Goal: Task Accomplishment & Management: Complete application form

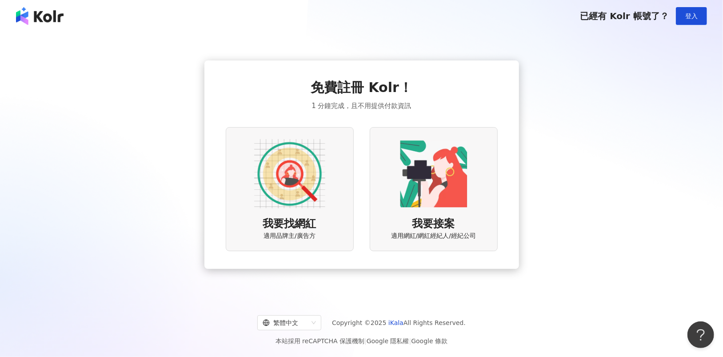
click at [334, 247] on div "我要找網紅 適用品牌主/廣告方" at bounding box center [290, 189] width 128 height 124
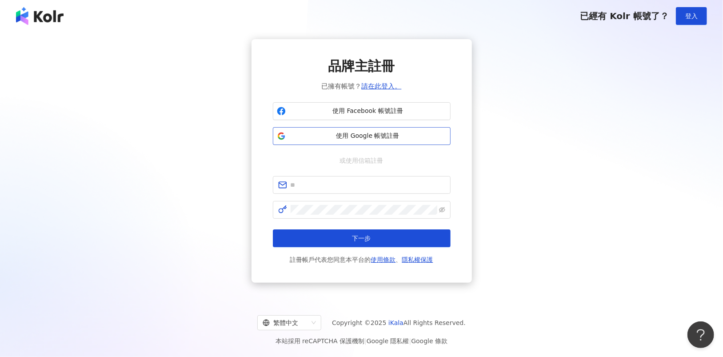
click at [416, 137] on span "使用 Google 帳號註冊" at bounding box center [367, 136] width 157 height 9
click at [408, 113] on span "使用 Facebook 帳號註冊" at bounding box center [367, 111] width 157 height 9
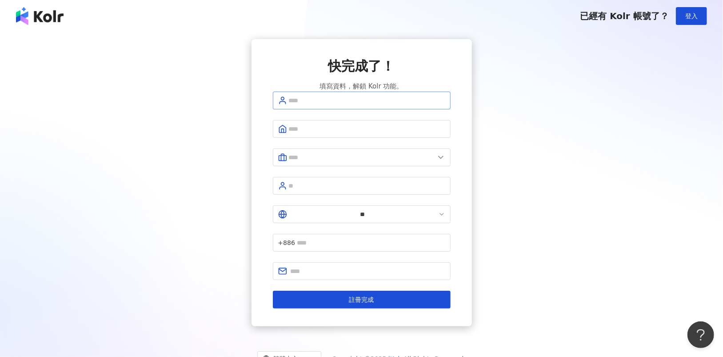
drag, startPoint x: 387, startPoint y: 108, endPoint x: 386, endPoint y: 113, distance: 5.4
click at [387, 108] on span at bounding box center [362, 101] width 178 height 18
click at [385, 105] on input "text" at bounding box center [367, 101] width 157 height 10
type input "**********"
click at [352, 134] on input "text" at bounding box center [367, 129] width 157 height 10
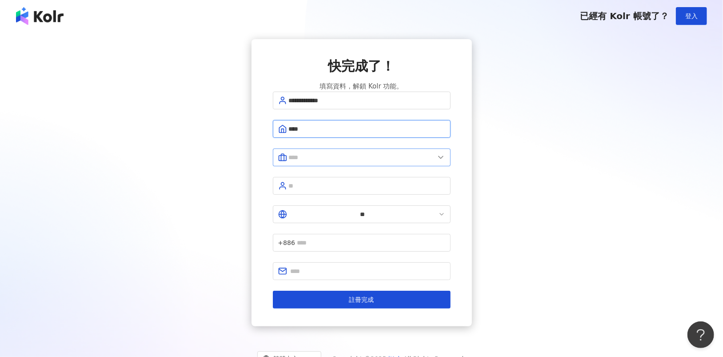
type input "****"
click at [347, 159] on span at bounding box center [362, 158] width 178 height 18
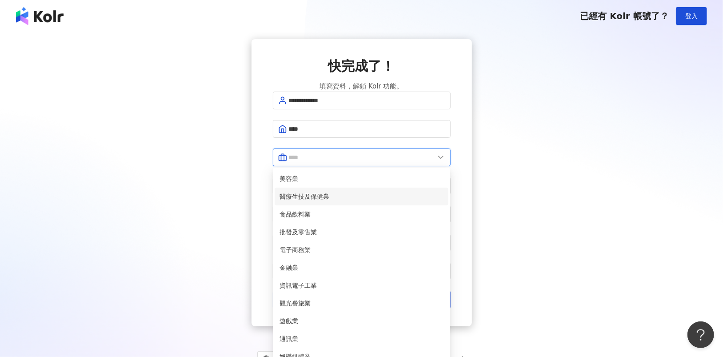
scroll to position [181, 0]
type input "**"
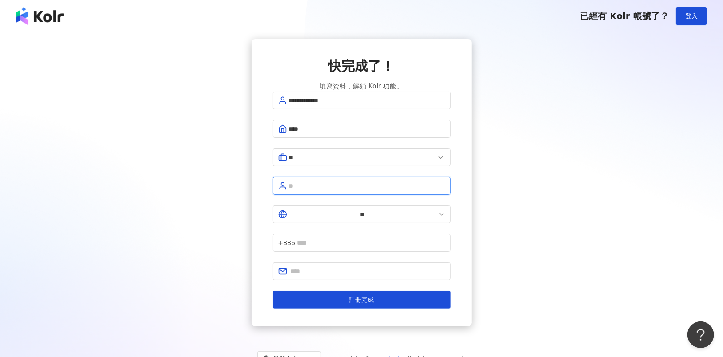
click at [322, 188] on input "text" at bounding box center [367, 186] width 157 height 10
type input "*****"
click at [366, 238] on input "text" at bounding box center [371, 243] width 149 height 10
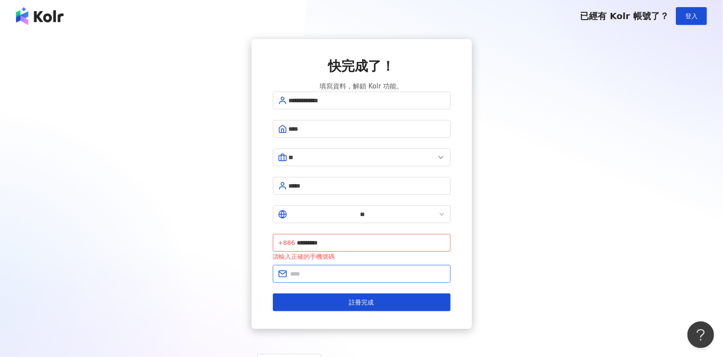
click at [359, 269] on input "text" at bounding box center [368, 274] width 155 height 10
click at [337, 238] on input "*********" at bounding box center [371, 243] width 149 height 10
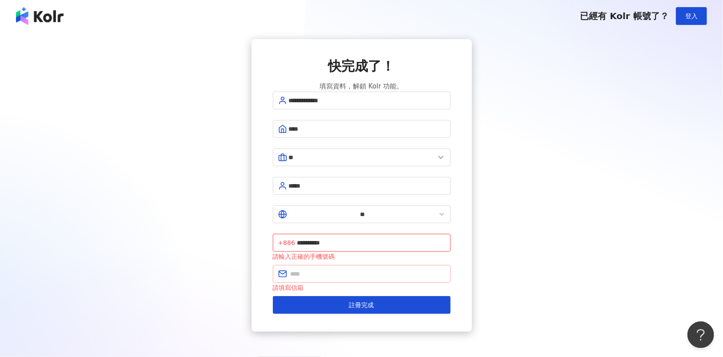
type input "**********"
click at [377, 269] on input "text" at bounding box center [368, 274] width 155 height 10
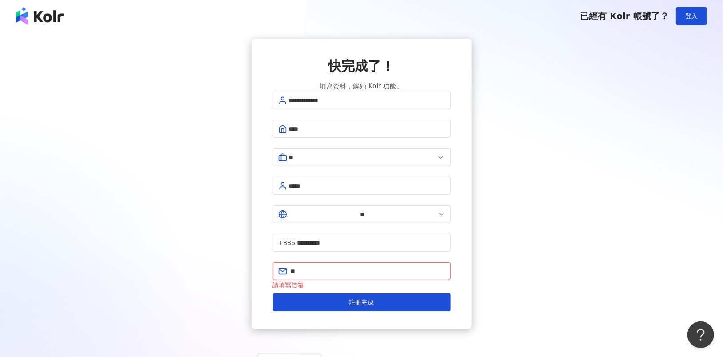
type input "*"
type input "**********"
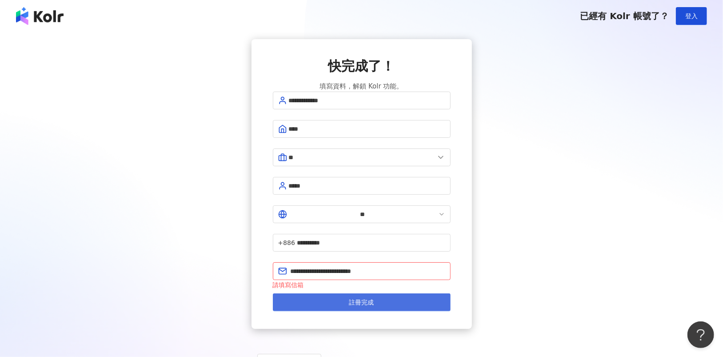
click at [374, 299] on span "註冊完成" at bounding box center [361, 302] width 25 height 7
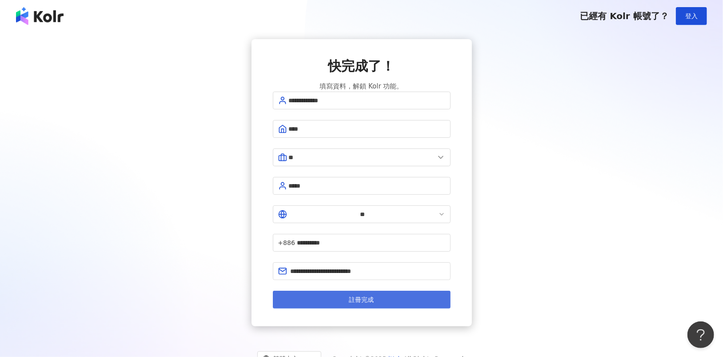
click at [349, 291] on button "註冊完成" at bounding box center [362, 300] width 178 height 18
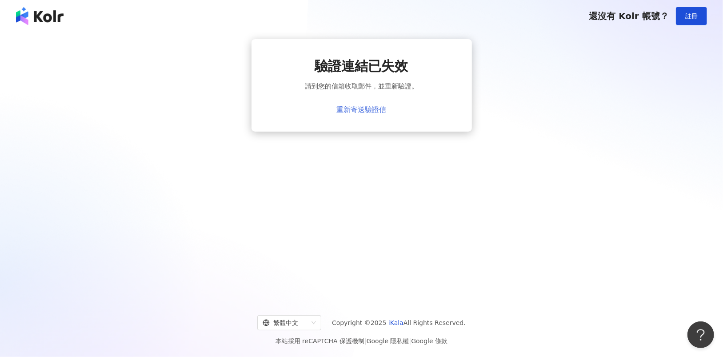
click at [371, 108] on link "重新寄送驗證信" at bounding box center [362, 110] width 50 height 8
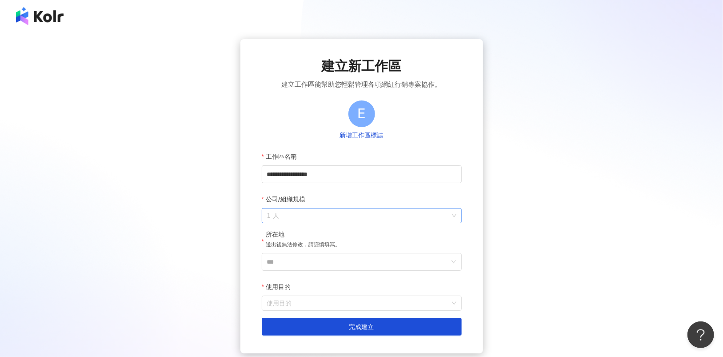
click at [415, 208] on div "1 人" at bounding box center [362, 215] width 200 height 15
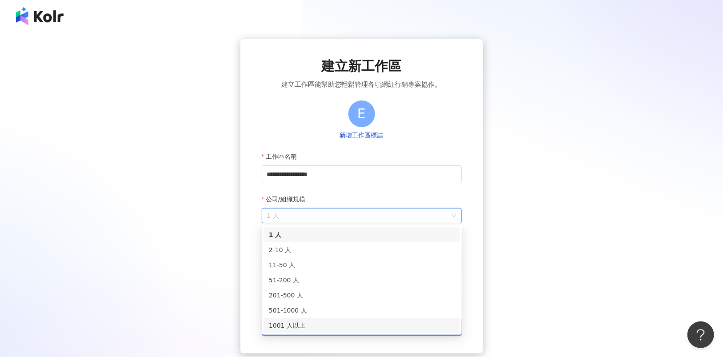
click at [317, 324] on div "1001 人以上" at bounding box center [362, 326] width 186 height 10
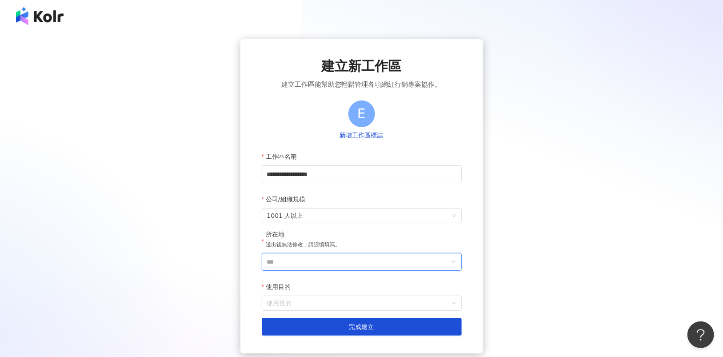
click at [324, 263] on input "***" at bounding box center [358, 261] width 182 height 17
click at [397, 139] on div "台灣" at bounding box center [412, 136] width 85 height 16
click at [346, 298] on input "使用目的" at bounding box center [361, 303] width 189 height 14
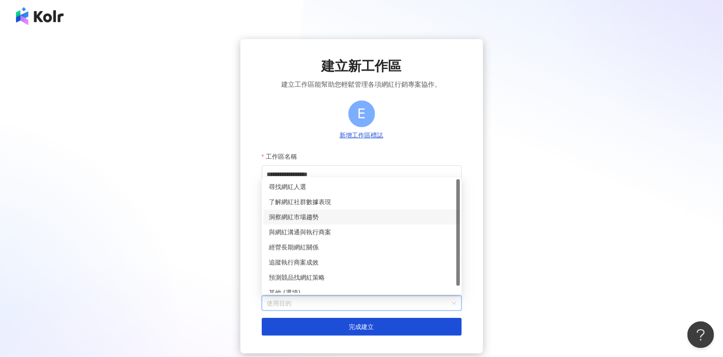
click at [340, 221] on div "洞察網紅市場趨勢" at bounding box center [362, 217] width 186 height 10
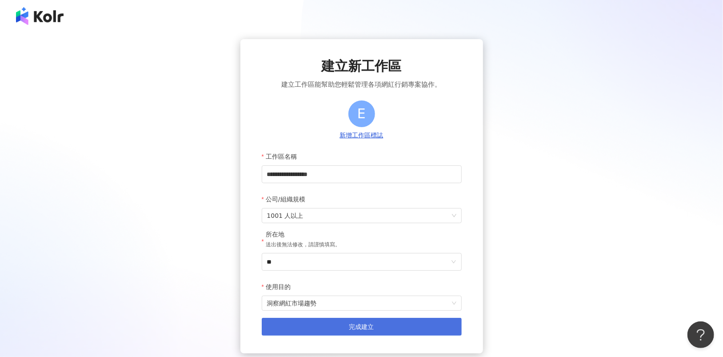
click at [343, 327] on button "完成建立" at bounding box center [362, 327] width 200 height 18
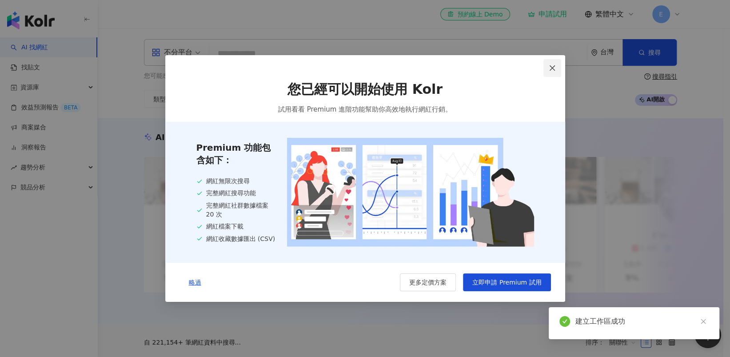
click at [557, 67] on span "Close" at bounding box center [553, 67] width 18 height 7
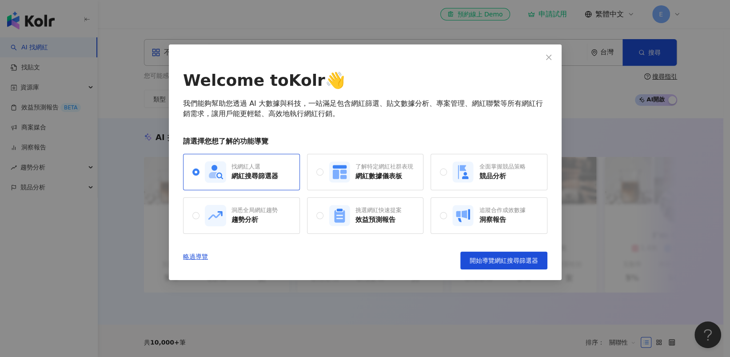
click at [442, 52] on div "Welcome to Kolr 👋 我們能夠幫助您透過 AI 大數據與科技，一站滿足包含網紅篩選、貼文數據分析、專案管理、網紅聯繫等所有網紅行銷需求，讓用戶能…" at bounding box center [365, 162] width 393 height 236
click at [194, 258] on link "略過導覽" at bounding box center [195, 261] width 25 height 18
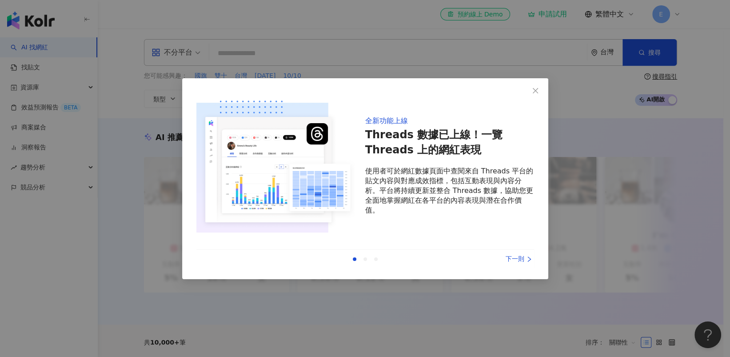
drag, startPoint x: 515, startPoint y: 260, endPoint x: 516, endPoint y: 239, distance: 20.5
click at [515, 260] on div "下一則" at bounding box center [501, 259] width 67 height 10
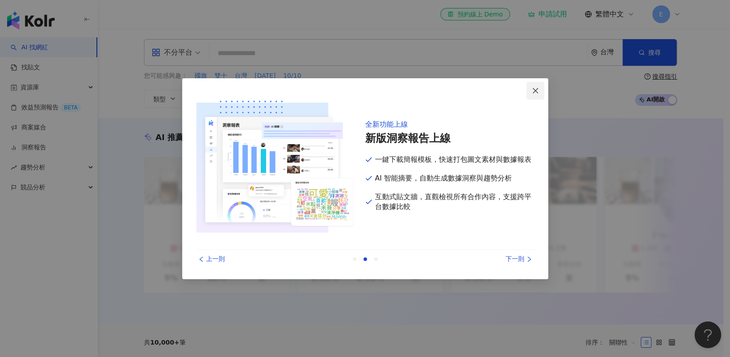
click at [532, 87] on icon "close" at bounding box center [535, 90] width 7 height 7
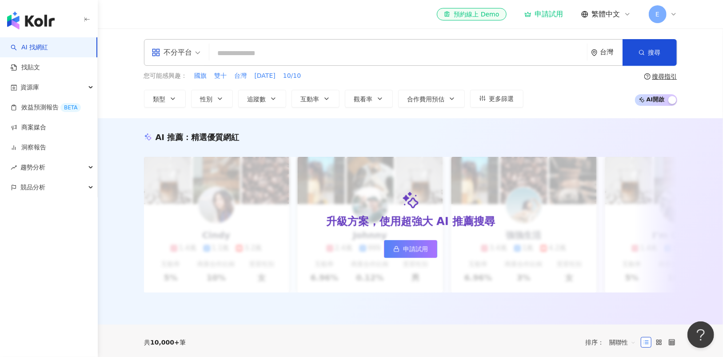
click at [535, 88] on div "您可能感興趣： 國旗 雙十 台灣 [DATE] 10/10 類型 性別 追蹤數 互動率 觀看率 合作費用預估 更多篩選 搜尋指引 AI 開啟 AI 關閉" at bounding box center [411, 89] width 534 height 36
click at [437, 48] on input "search" at bounding box center [398, 53] width 371 height 17
click at [217, 50] on input "search" at bounding box center [398, 53] width 371 height 17
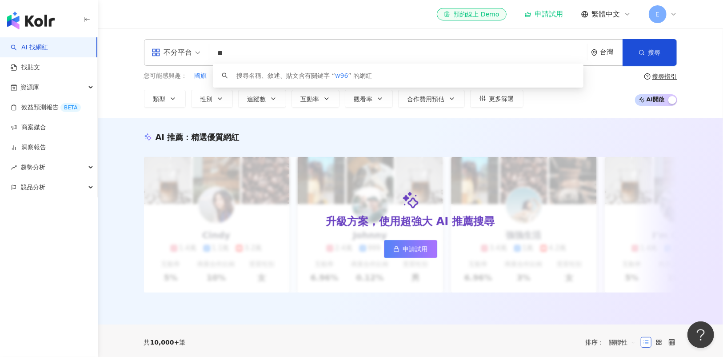
type input "*"
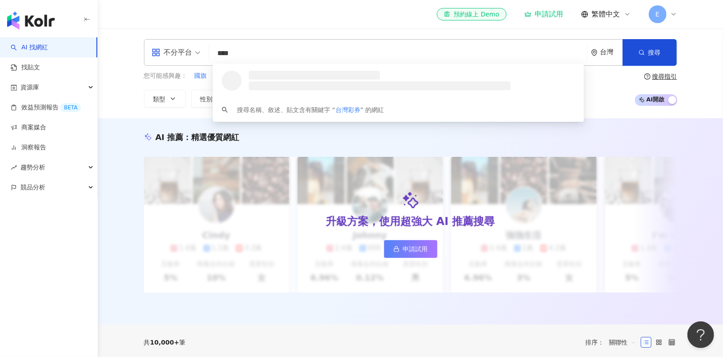
click at [197, 50] on span "不分平台" at bounding box center [176, 52] width 49 height 14
type input "****"
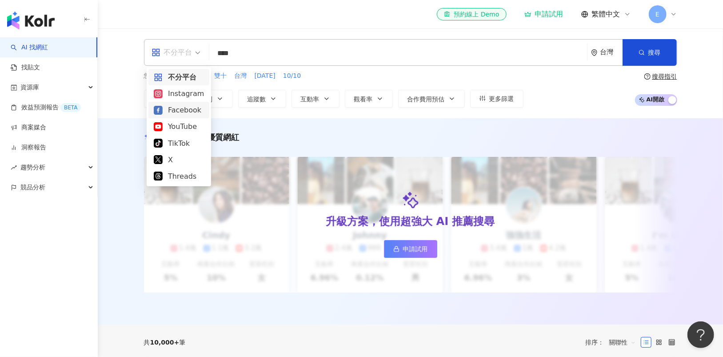
click at [178, 111] on div "Facebook" at bounding box center [179, 109] width 50 height 11
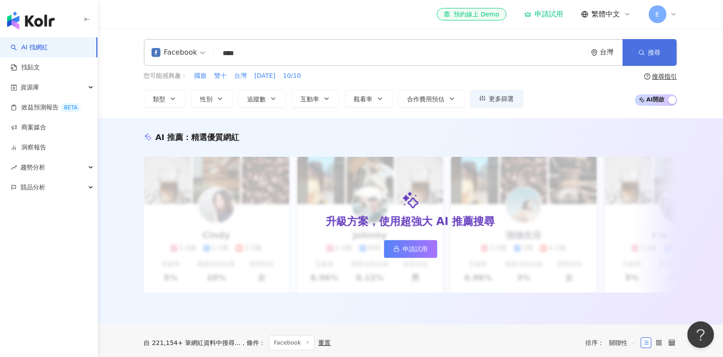
click at [635, 51] on button "搜尋" at bounding box center [650, 52] width 54 height 27
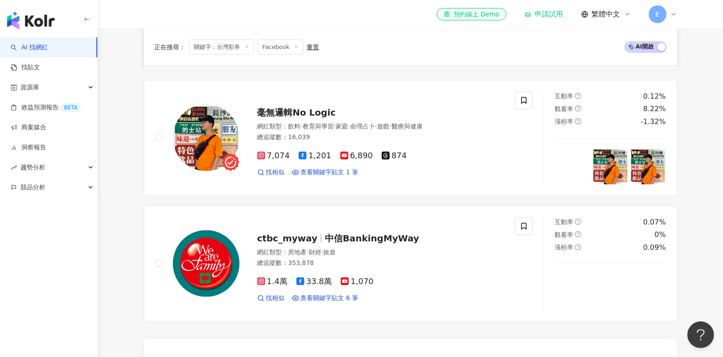
scroll to position [489, 0]
